Goal: Find specific page/section: Find specific page/section

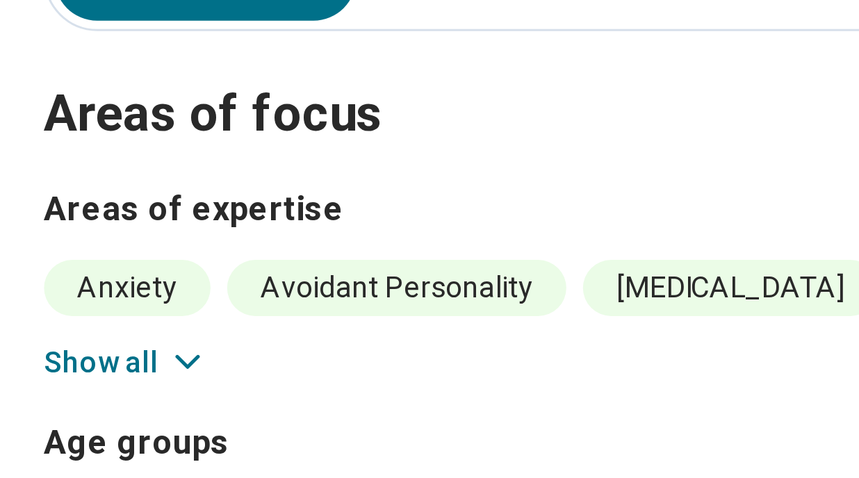
scroll to position [352, 0]
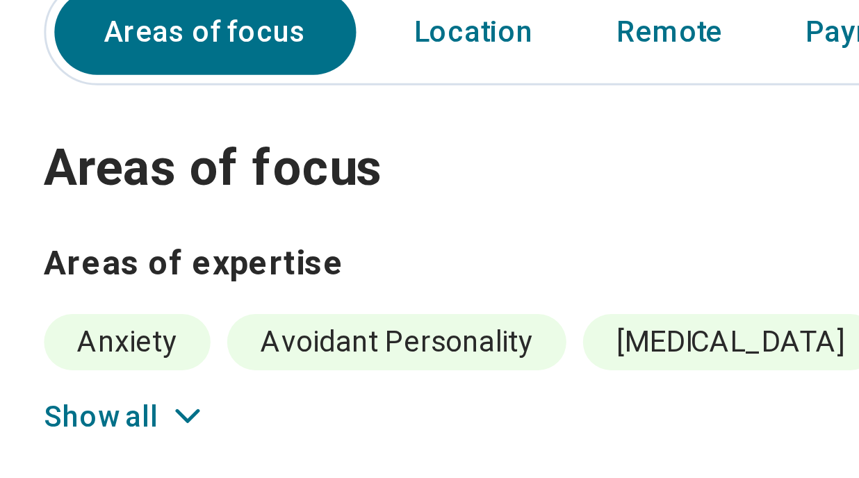
click at [121, 139] on icon at bounding box center [121, 139] width 7 height 3
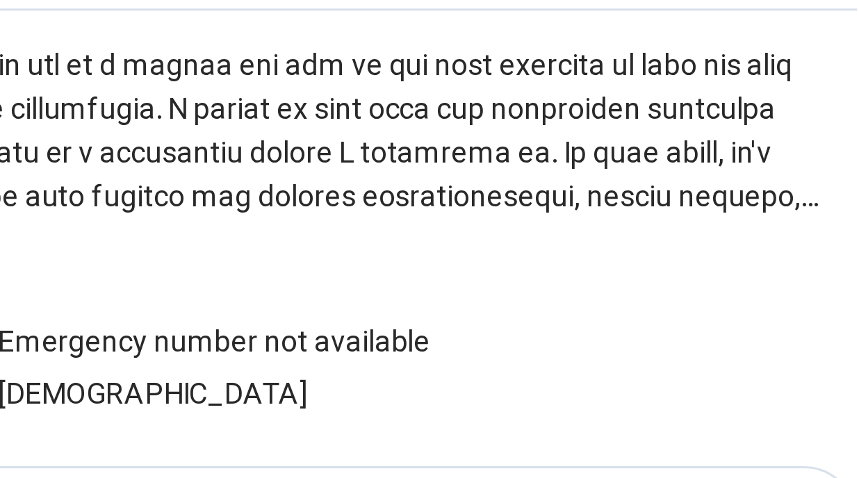
scroll to position [159, 0]
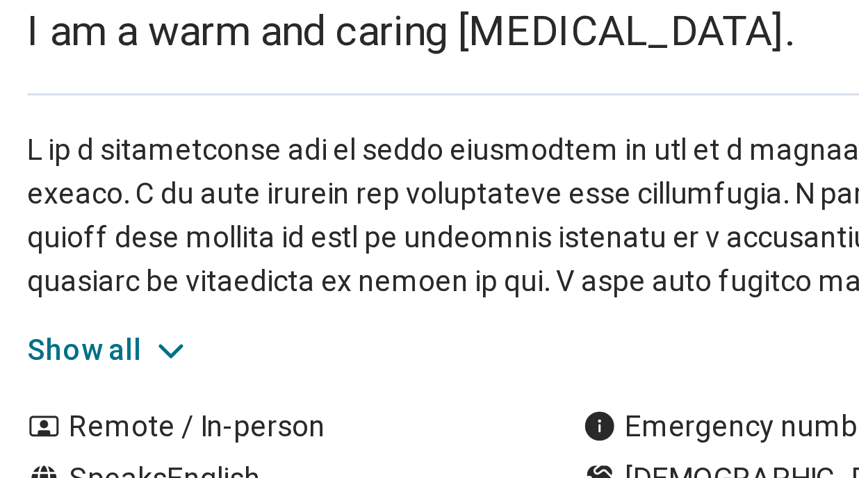
click at [122, 116] on icon at bounding box center [122, 119] width 14 height 14
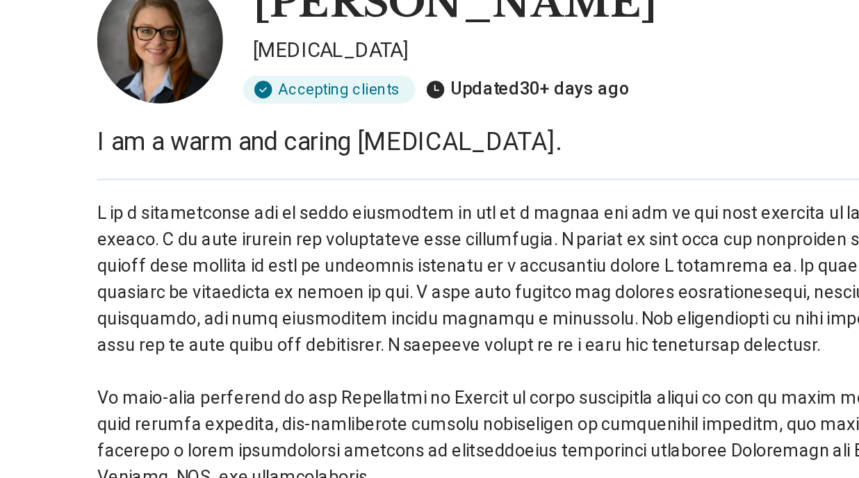
scroll to position [0, 0]
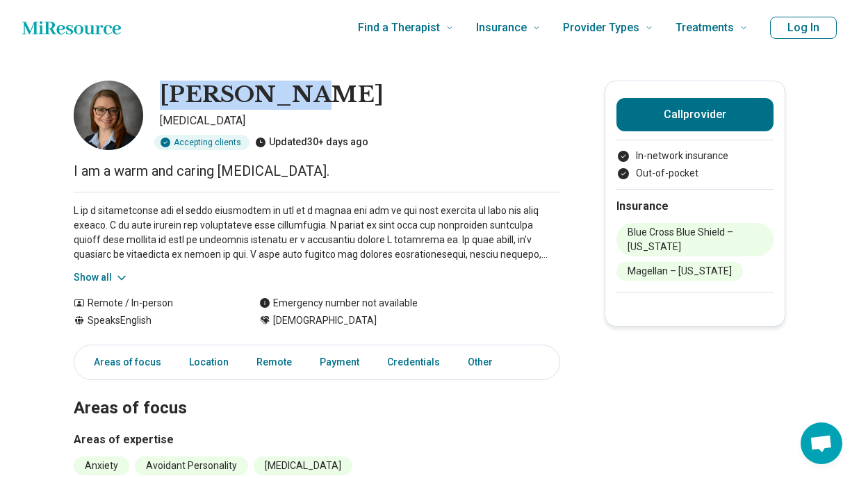
drag, startPoint x: 329, startPoint y: 95, endPoint x: 157, endPoint y: 79, distance: 172.3
copy h1 "[PERSON_NAME]"
